Goal: Information Seeking & Learning: Learn about a topic

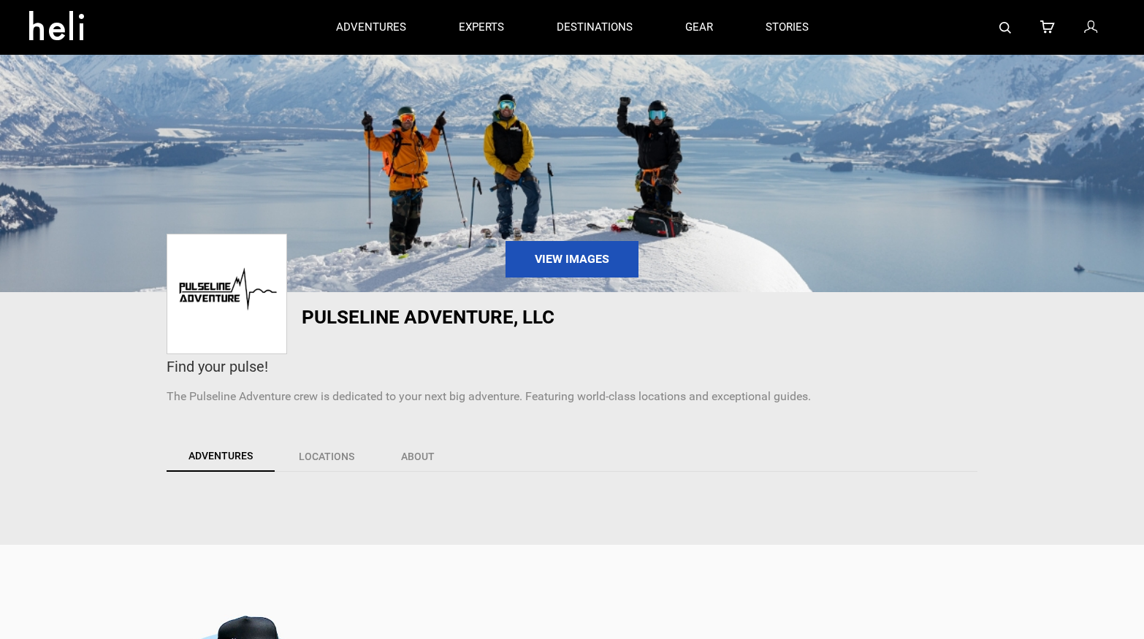
click at [722, 199] on img at bounding box center [572, 146] width 1144 height 292
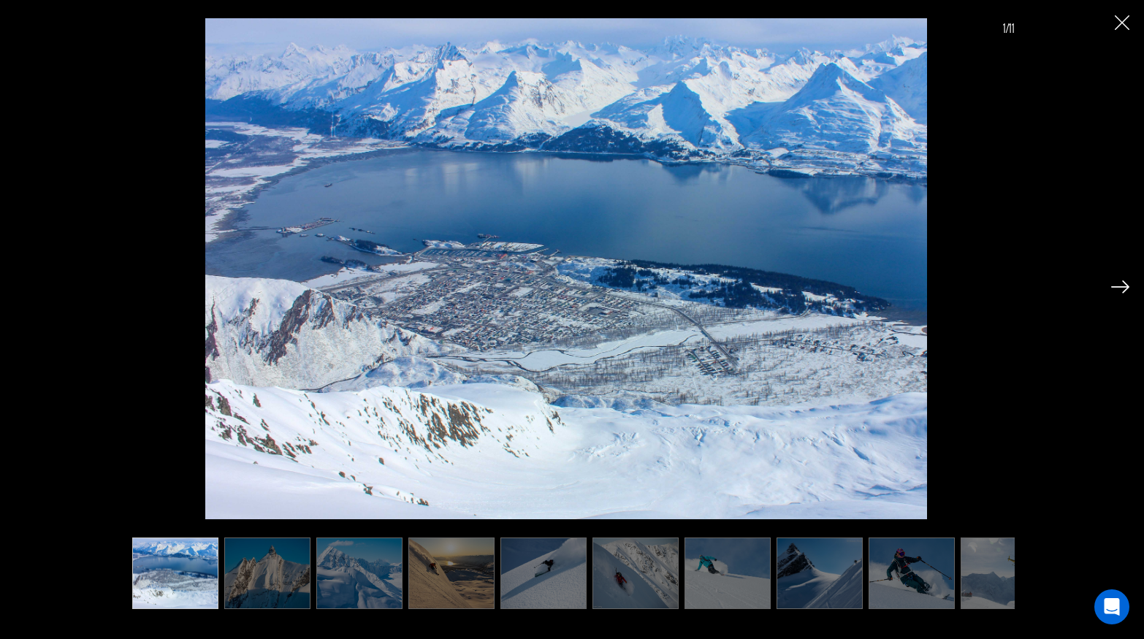
click at [1122, 282] on img at bounding box center [1120, 286] width 18 height 13
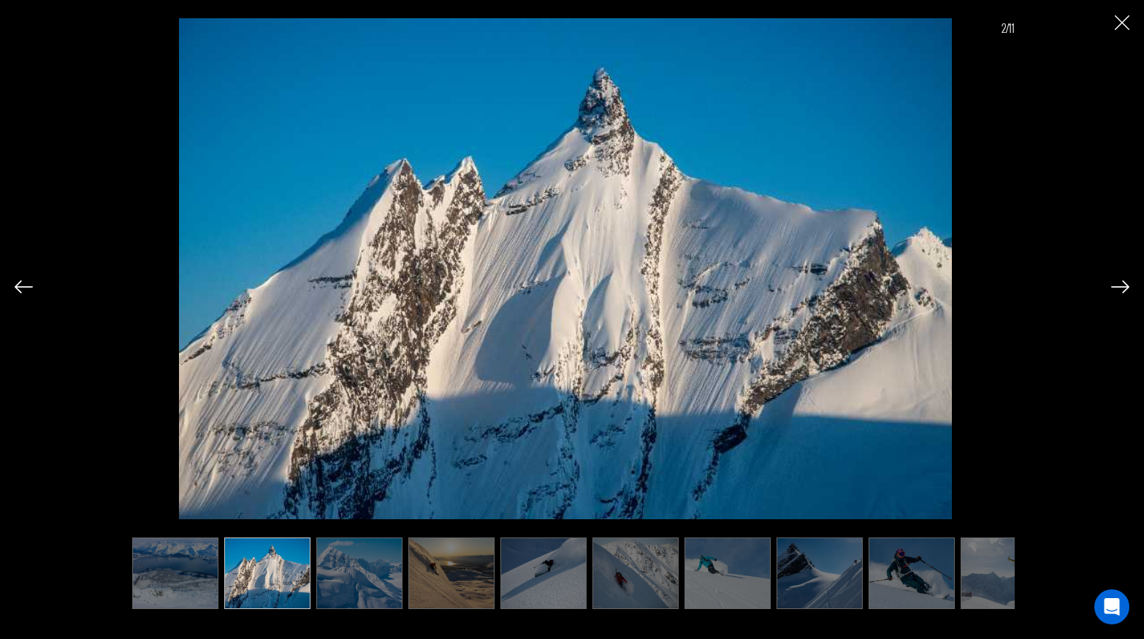
click at [1116, 280] on img at bounding box center [1120, 286] width 18 height 13
